Goal: Transaction & Acquisition: Purchase product/service

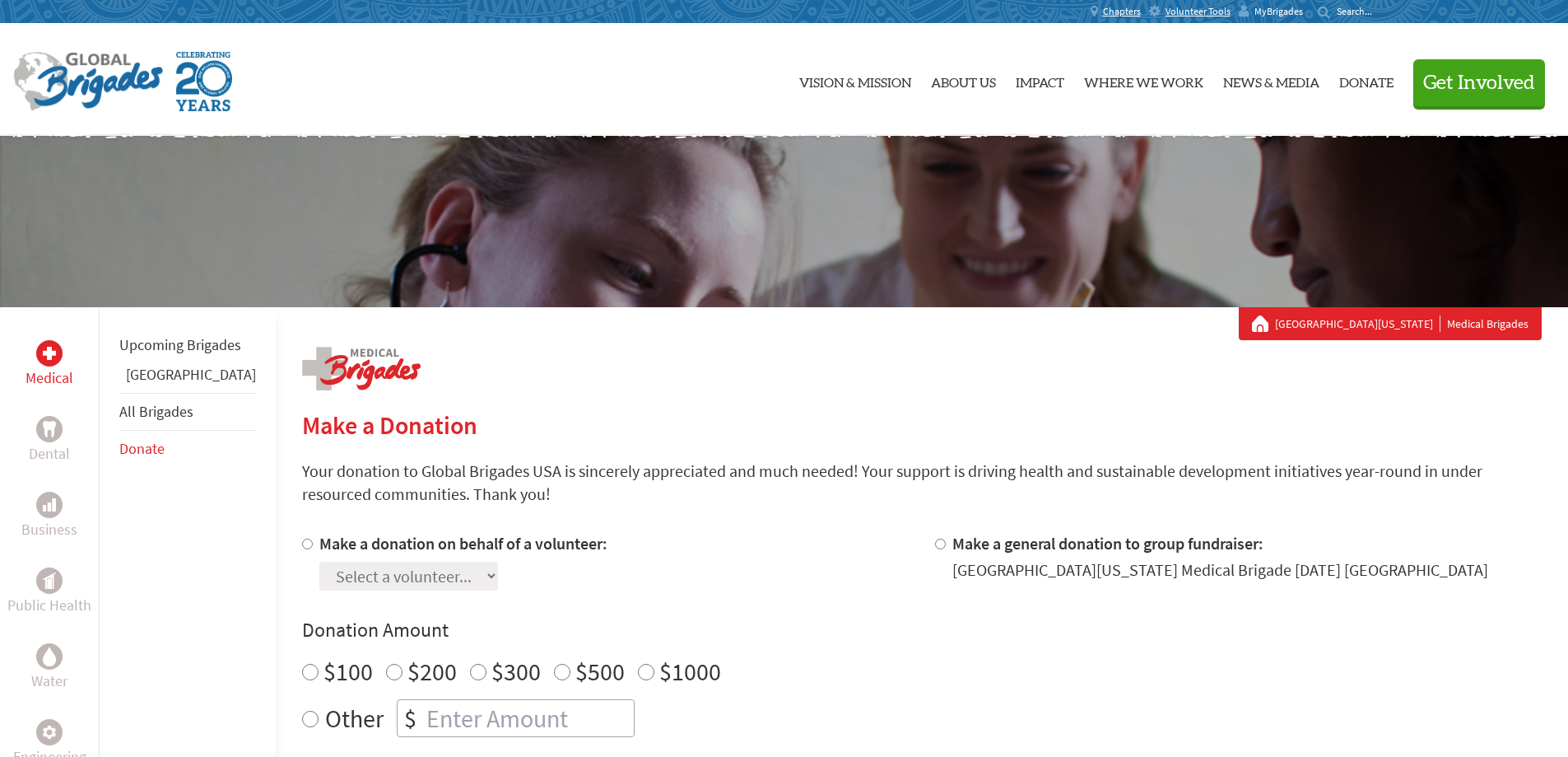
click at [1288, 11] on span "MyBrigades" at bounding box center [1279, 12] width 49 height 13
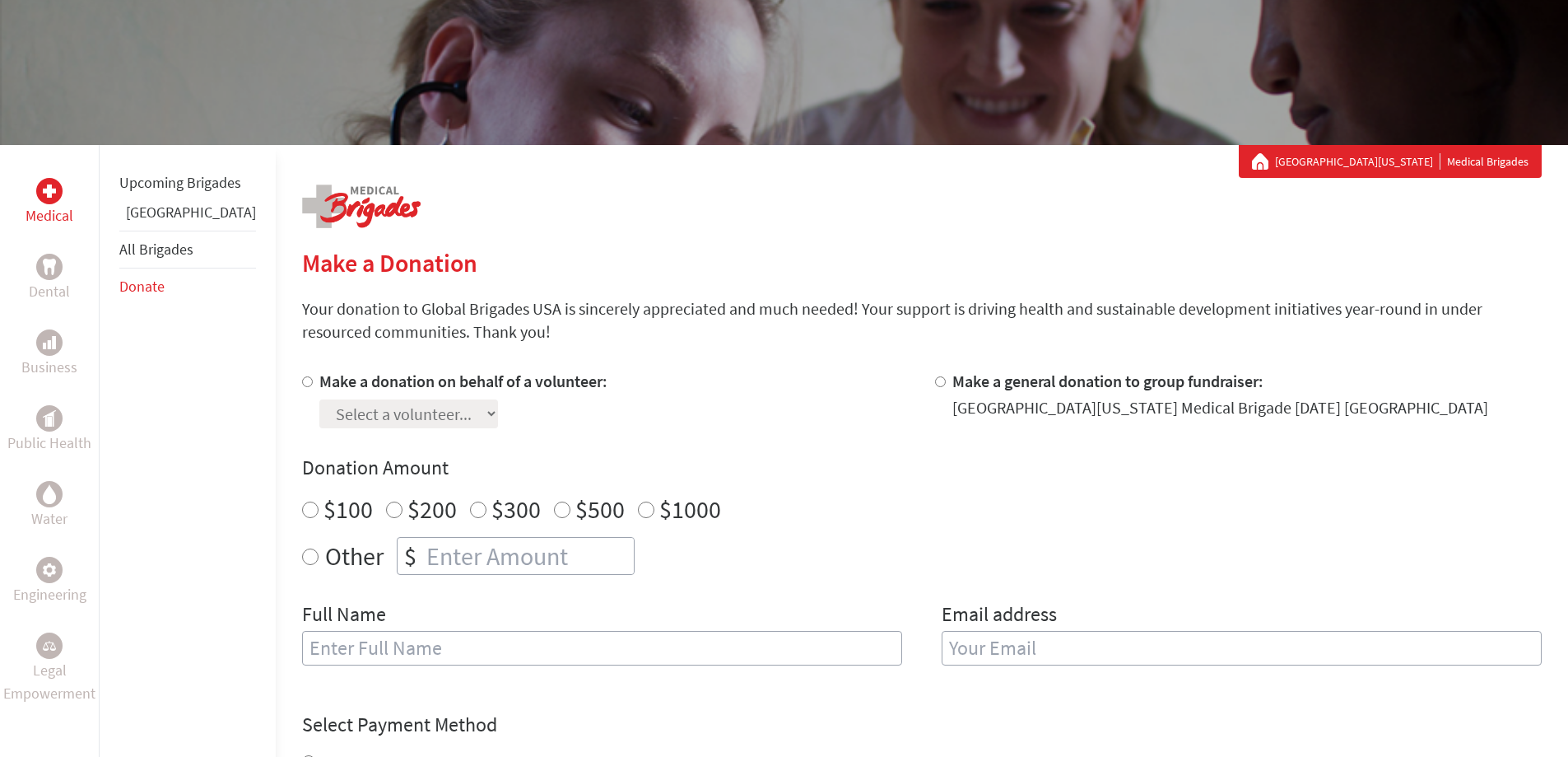
scroll to position [164, 0]
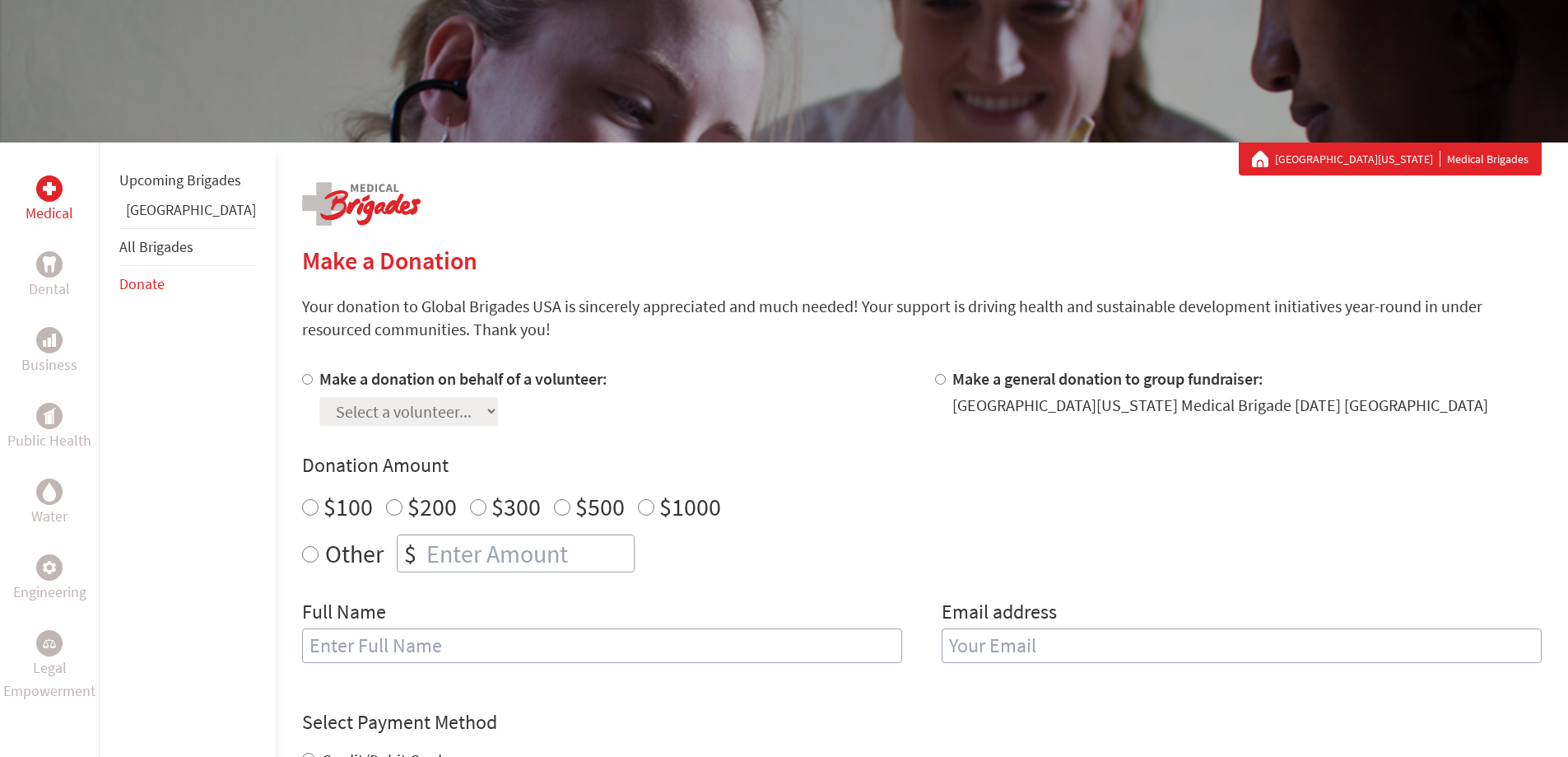
click at [302, 381] on input "Make a donation on behalf of a volunteer:" at bounding box center [307, 379] width 11 height 11
radio input "true"
click at [433, 410] on select "Select a volunteer... [PERSON_NAME] [PERSON_NAME] [PERSON_NAME] [PERSON_NAME] […" at bounding box center [409, 412] width 179 height 29
select select "BC09856F-8B85-11F0-9E6E-42010A400005"
click at [319, 397] on select "Select a volunteer... [PERSON_NAME] [PERSON_NAME] [PERSON_NAME] [PERSON_NAME] […" at bounding box center [409, 412] width 179 height 29
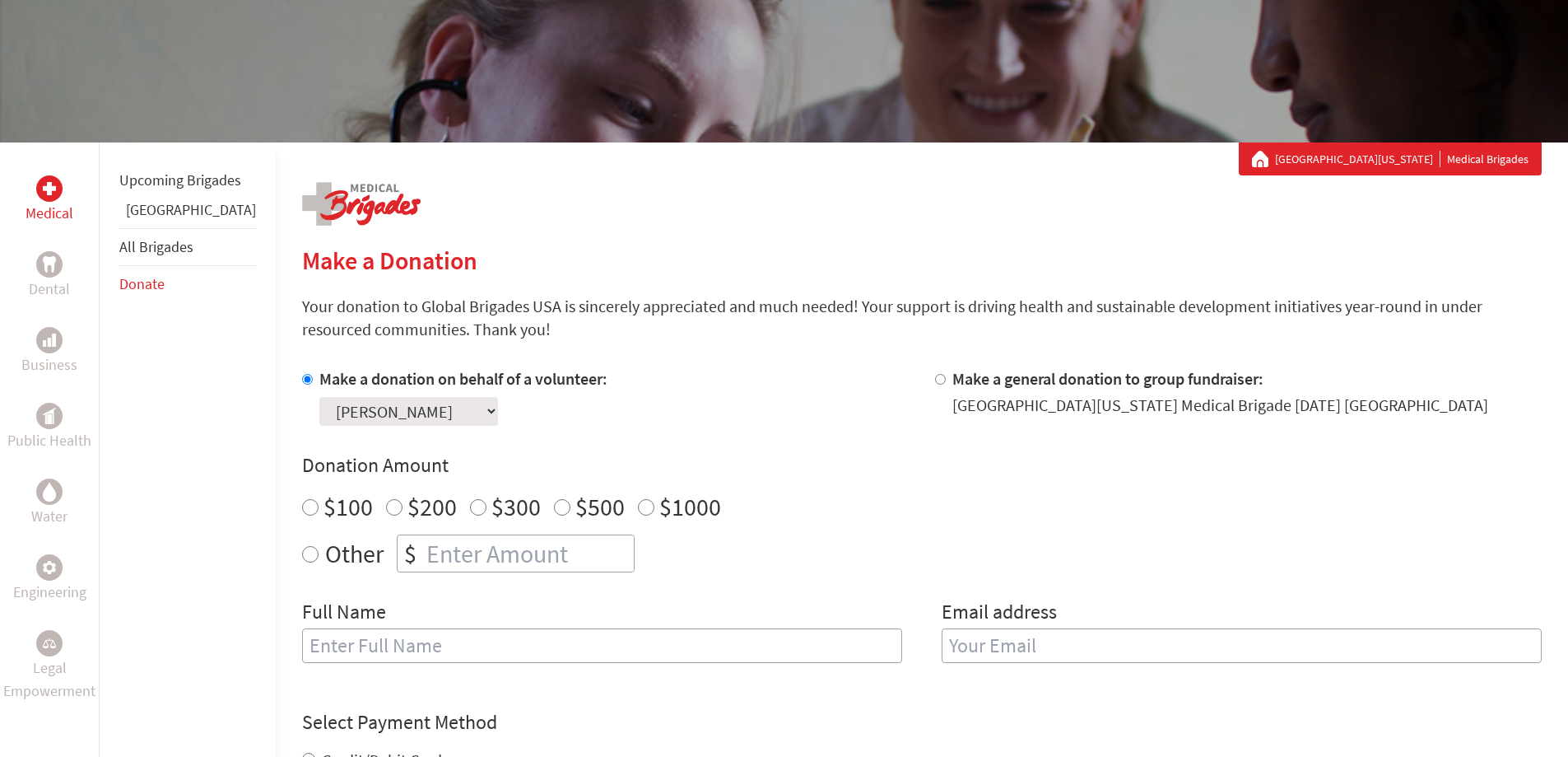
click at [302, 553] on input "Other" at bounding box center [310, 554] width 16 height 16
radio input "true"
click at [423, 550] on input "number" at bounding box center [528, 554] width 211 height 37
type input "1250"
click at [820, 475] on h4 "Donation Amount" at bounding box center [921, 465] width 1239 height 26
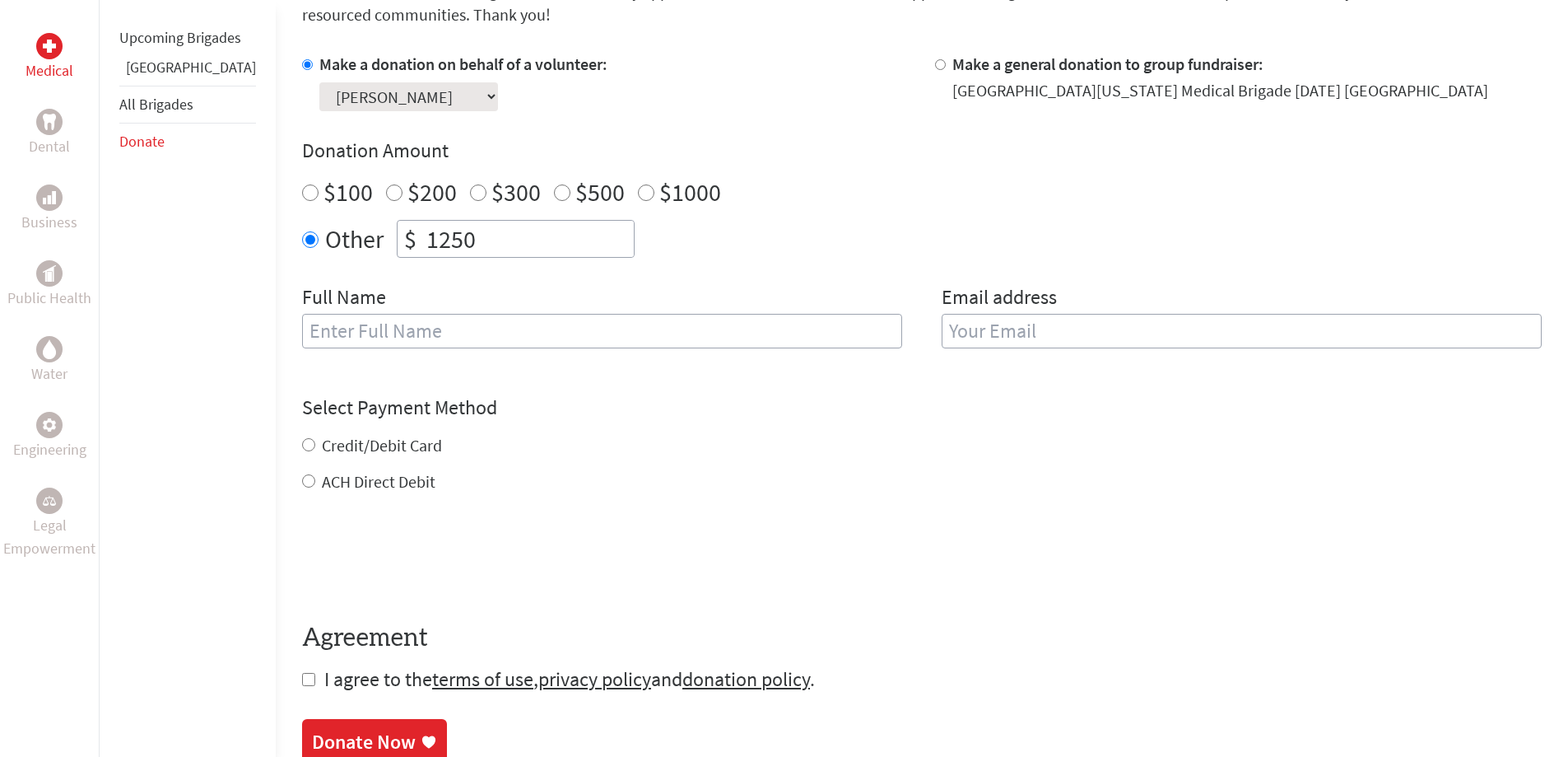
scroll to position [494, 0]
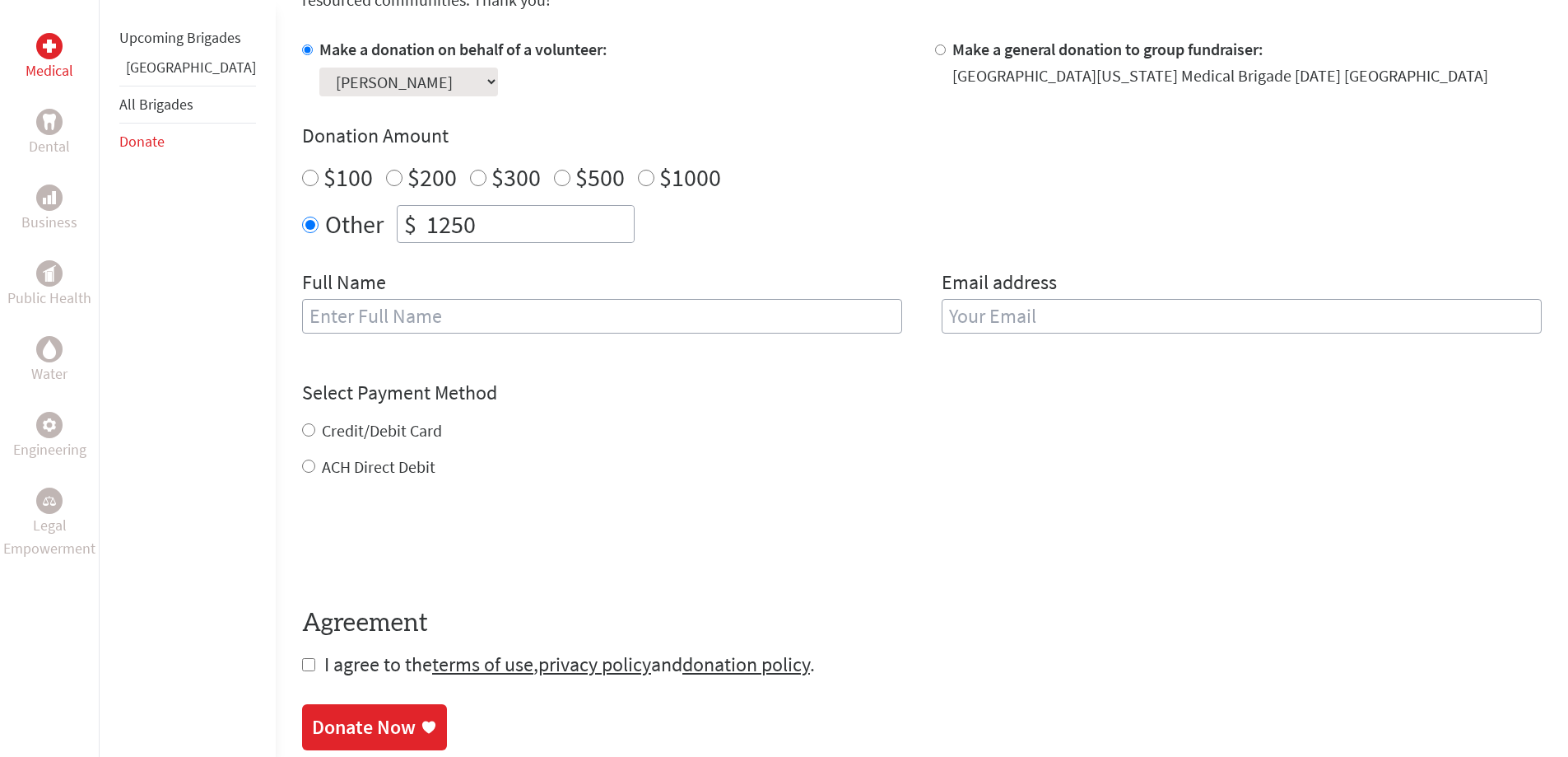
click at [433, 320] on input "text" at bounding box center [602, 316] width 600 height 35
type input "[PERSON_NAME]"
type input "[PERSON_NAME][EMAIL_ADDRESS][DOMAIN_NAME]"
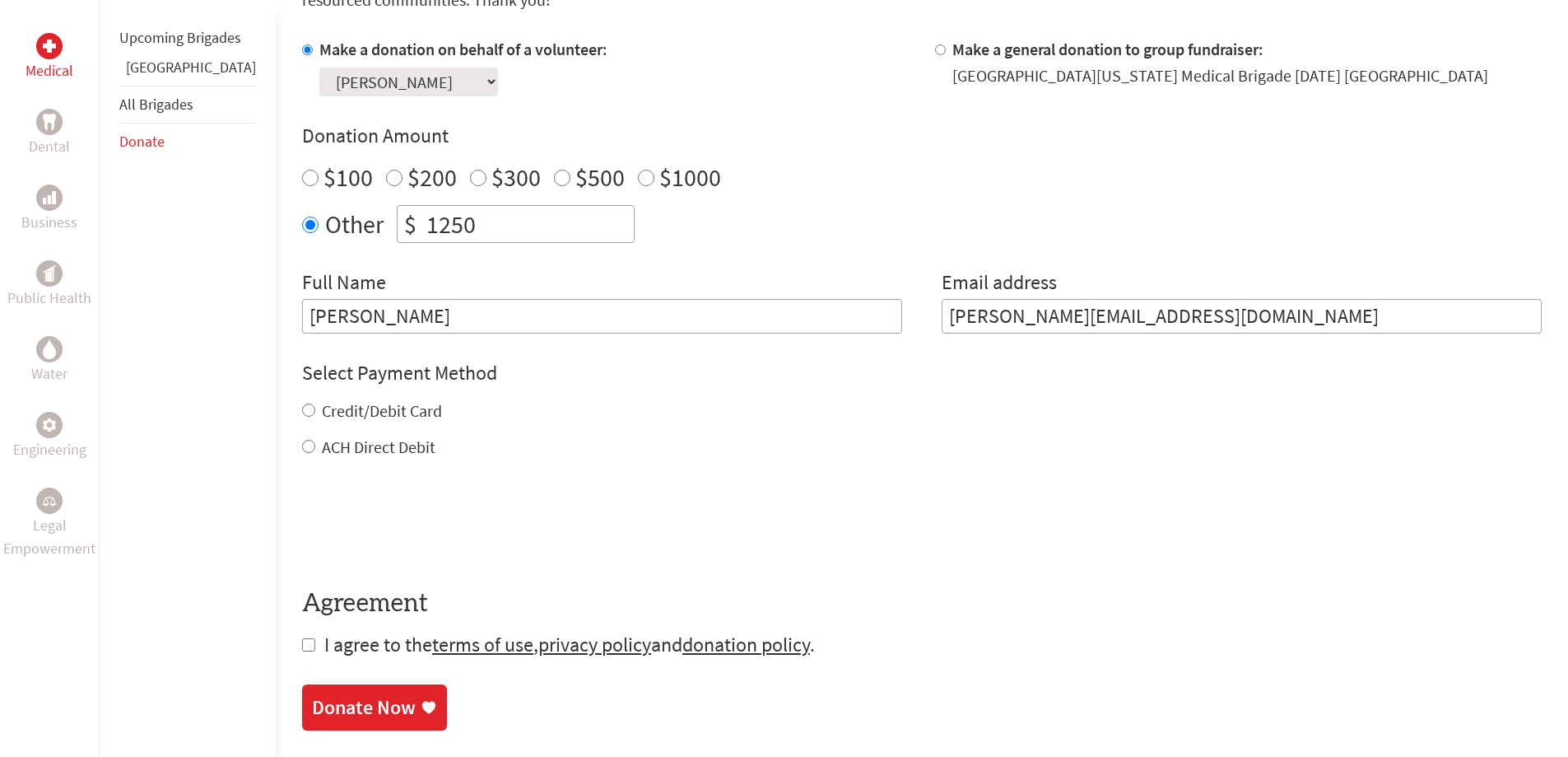
drag, startPoint x: 377, startPoint y: 318, endPoint x: 183, endPoint y: 313, distance: 194.1
click at [183, 313] on div "Medical Dental Business Public Health Water Engineering Legal Empowerment Upcom…" at bounding box center [784, 285] width 1568 height 944
type input "M. [PERSON_NAME]"
click at [302, 413] on input "Credit/Debit Card" at bounding box center [309, 411] width 13 height 13
radio input "true"
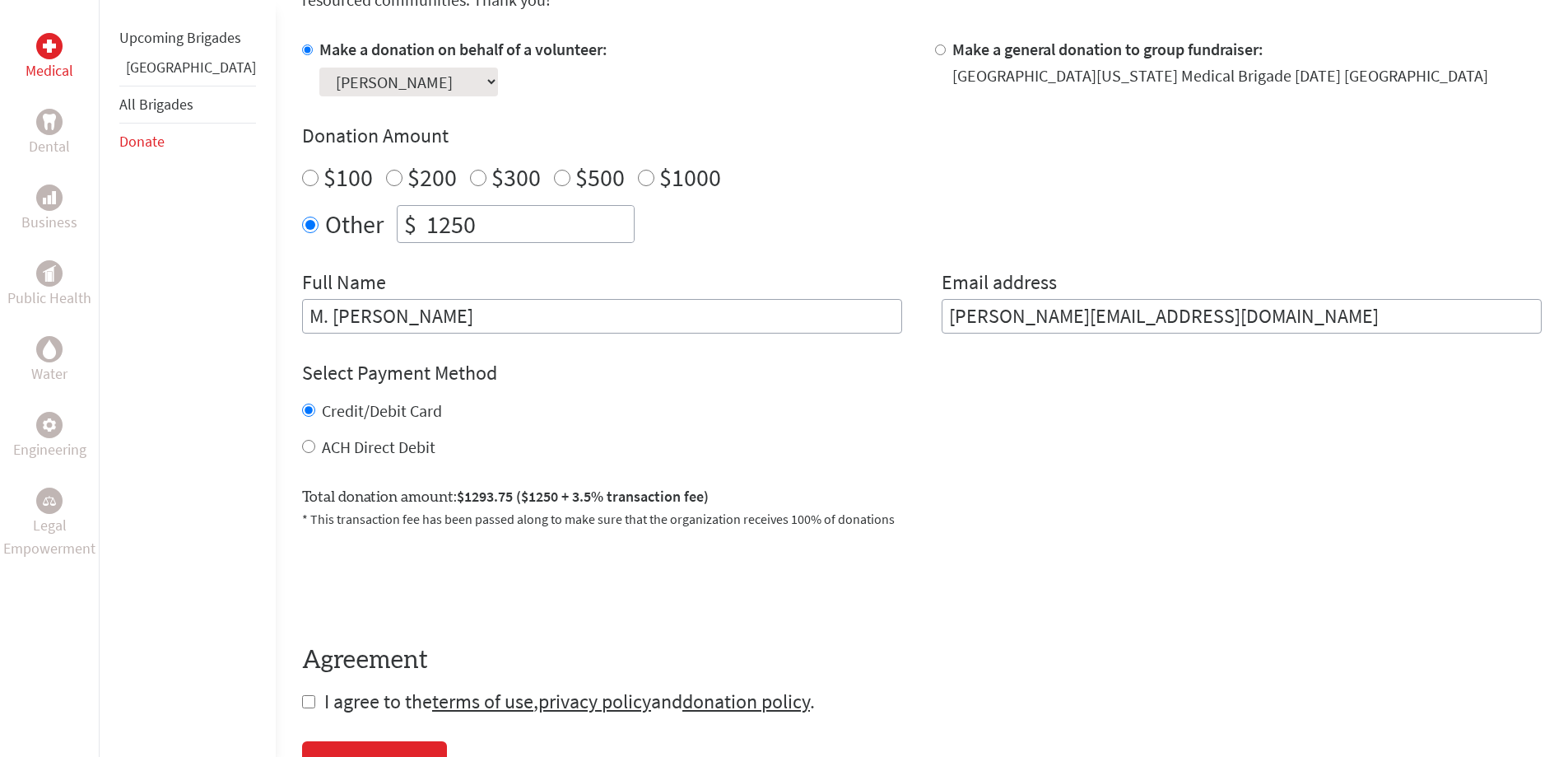
click at [302, 445] on input "ACH Direct Debit" at bounding box center [309, 446] width 13 height 13
radio input "true"
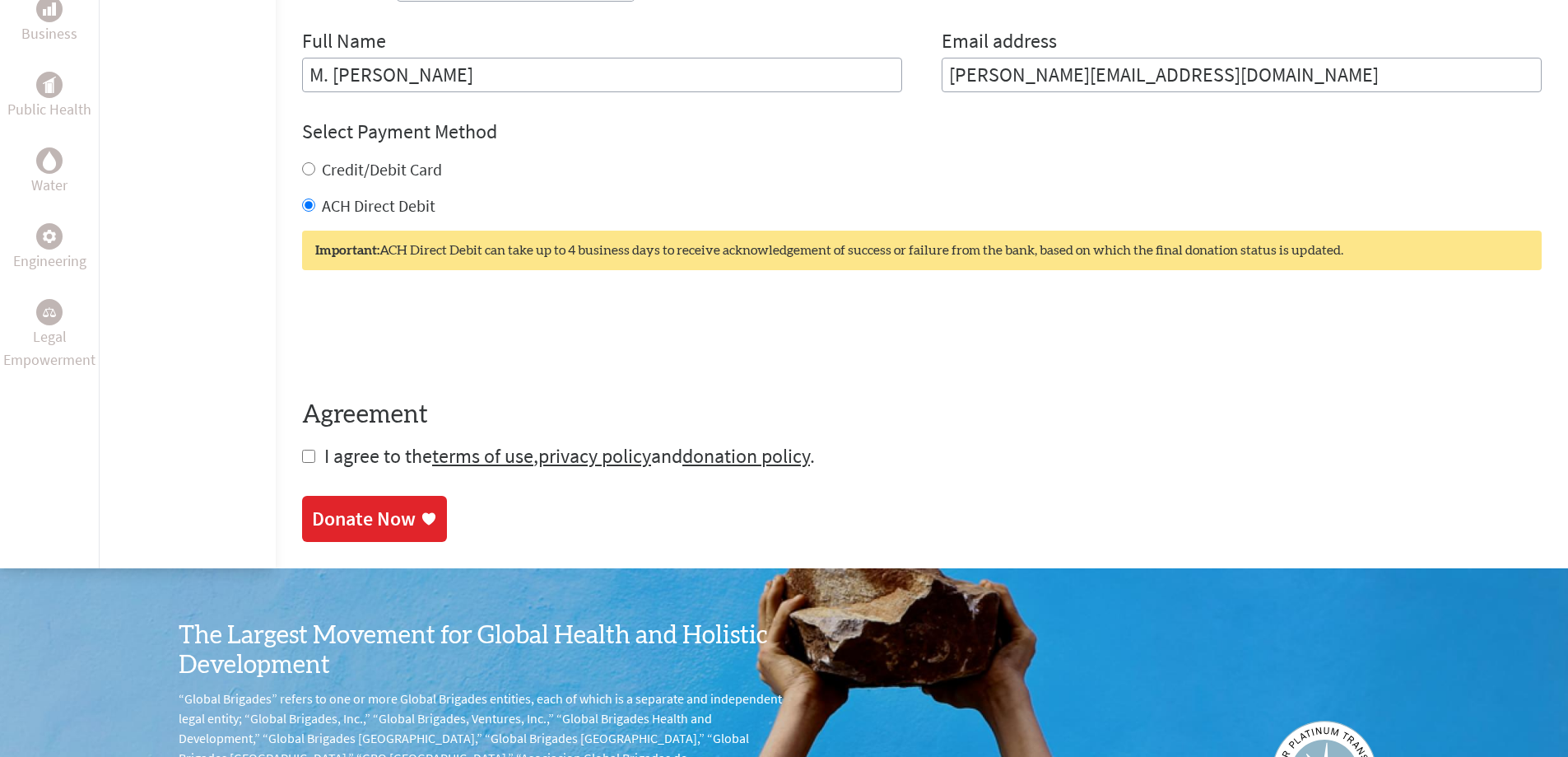
scroll to position [742, 0]
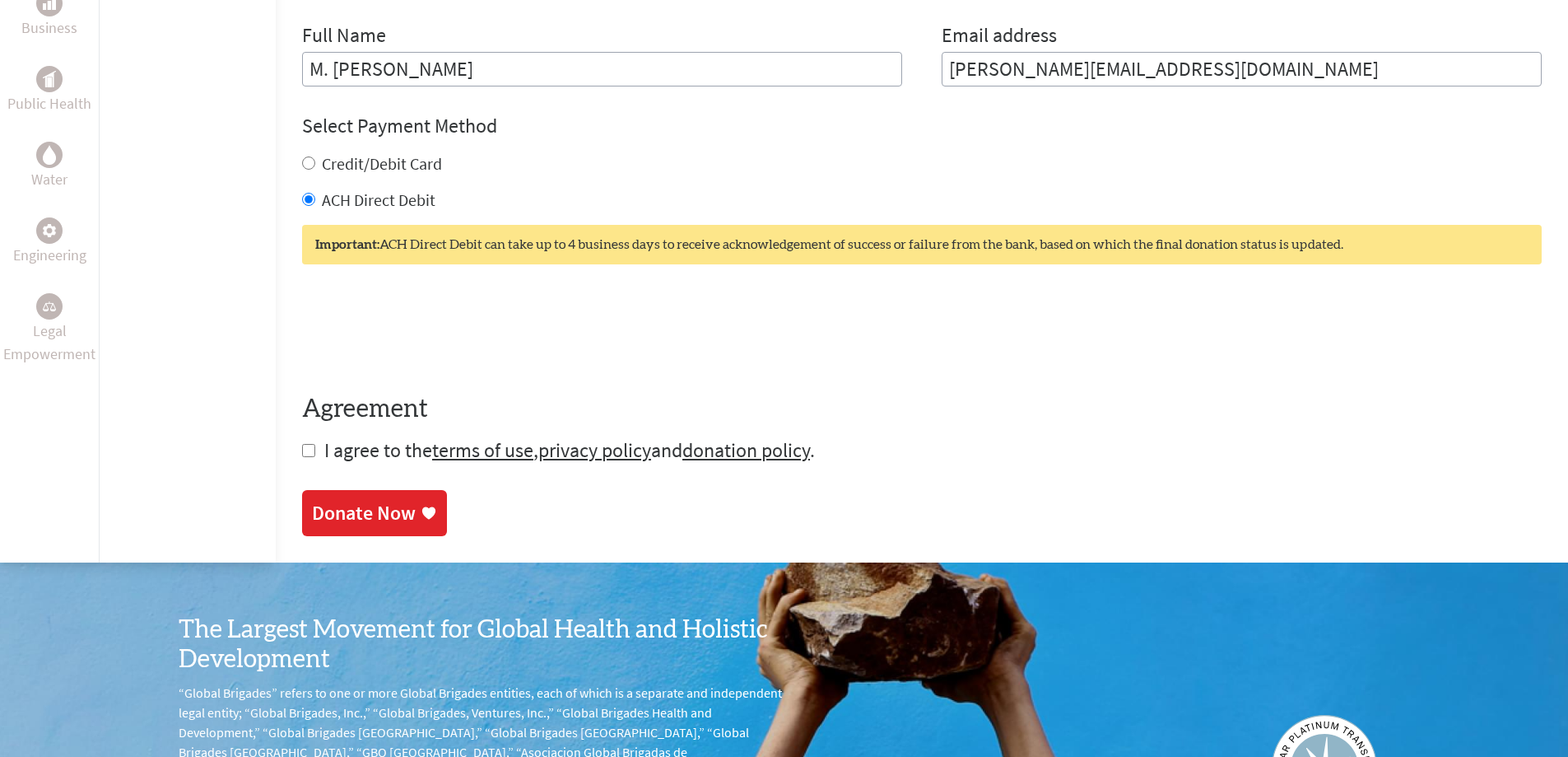
click at [302, 453] on input "checkbox" at bounding box center [309, 451] width 13 height 13
checkbox input "true"
click at [333, 516] on div "Donate Now" at bounding box center [364, 514] width 104 height 26
